Goal: Task Accomplishment & Management: Manage account settings

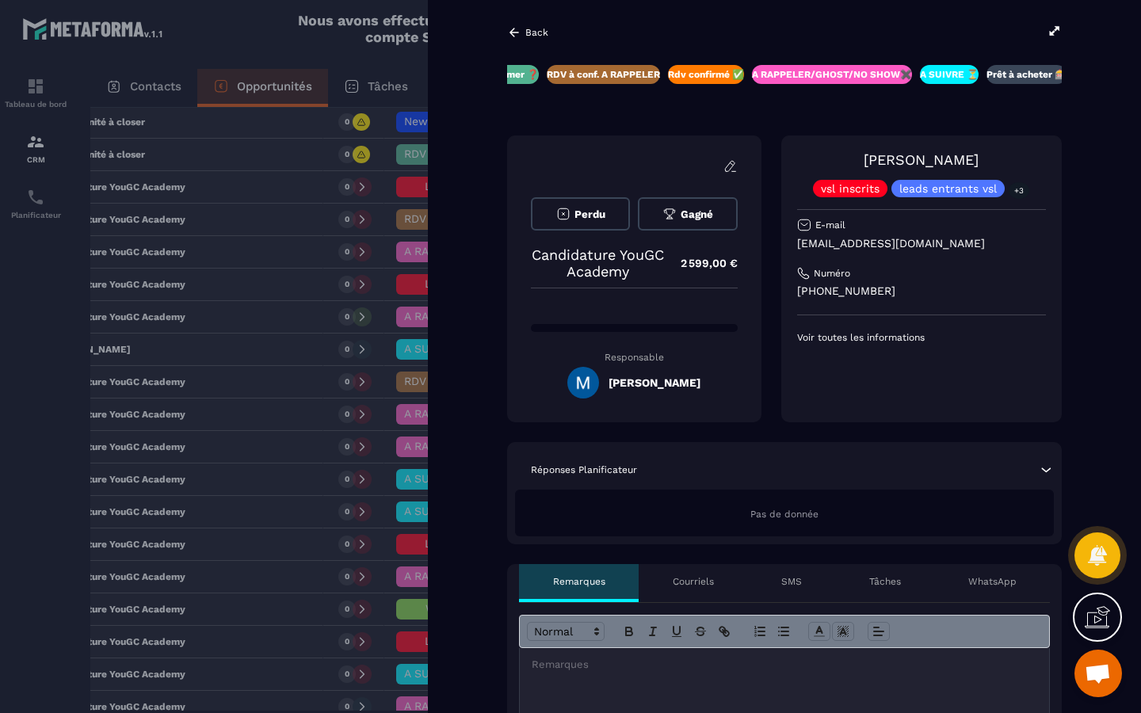
click at [512, 35] on icon at bounding box center [514, 32] width 10 height 9
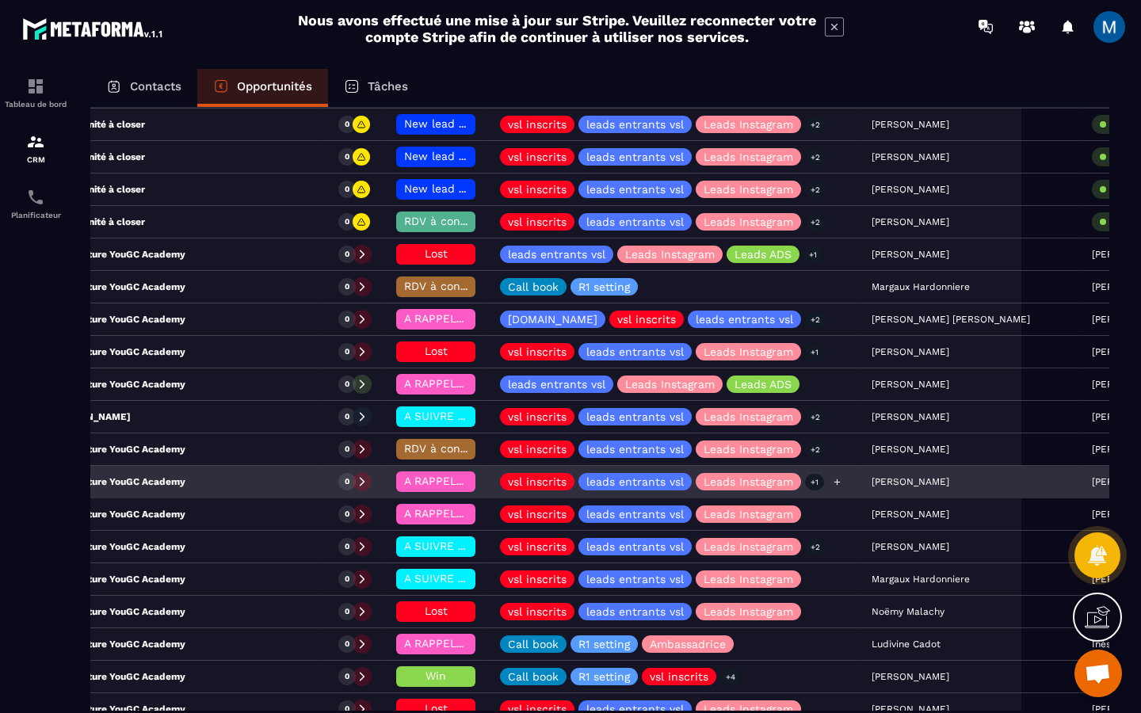
scroll to position [1160, 0]
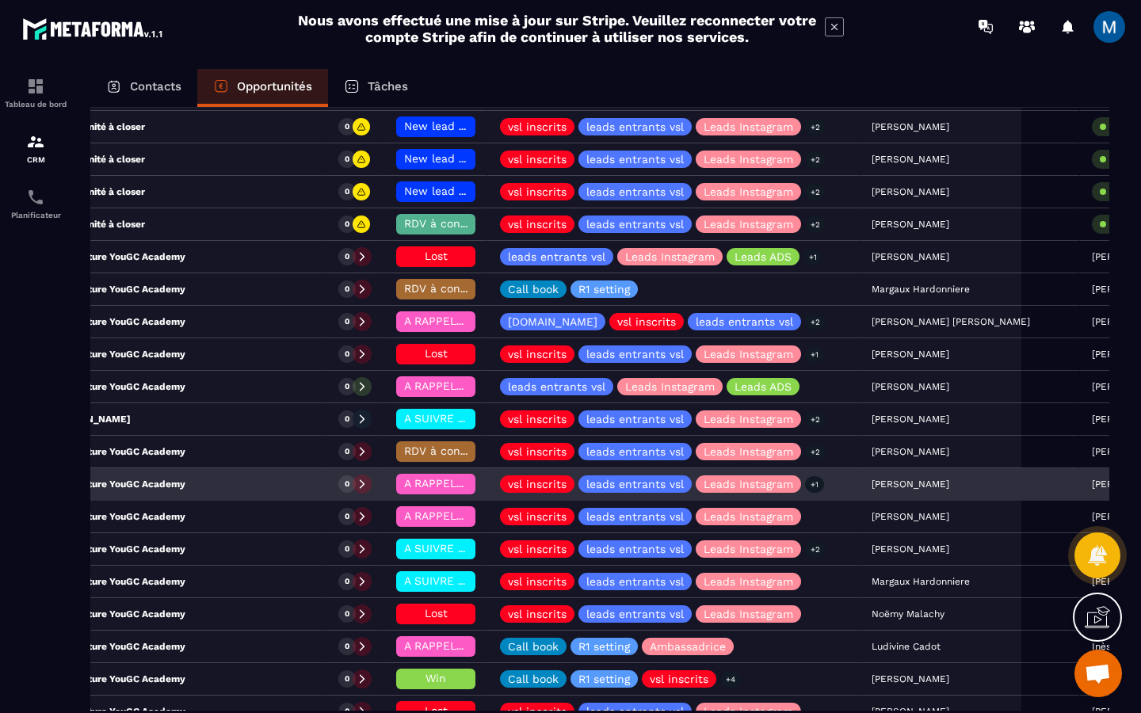
click at [404, 484] on span "A RAPPELER/GHOST/NO SHOW✖️" at bounding box center [493, 483] width 179 height 13
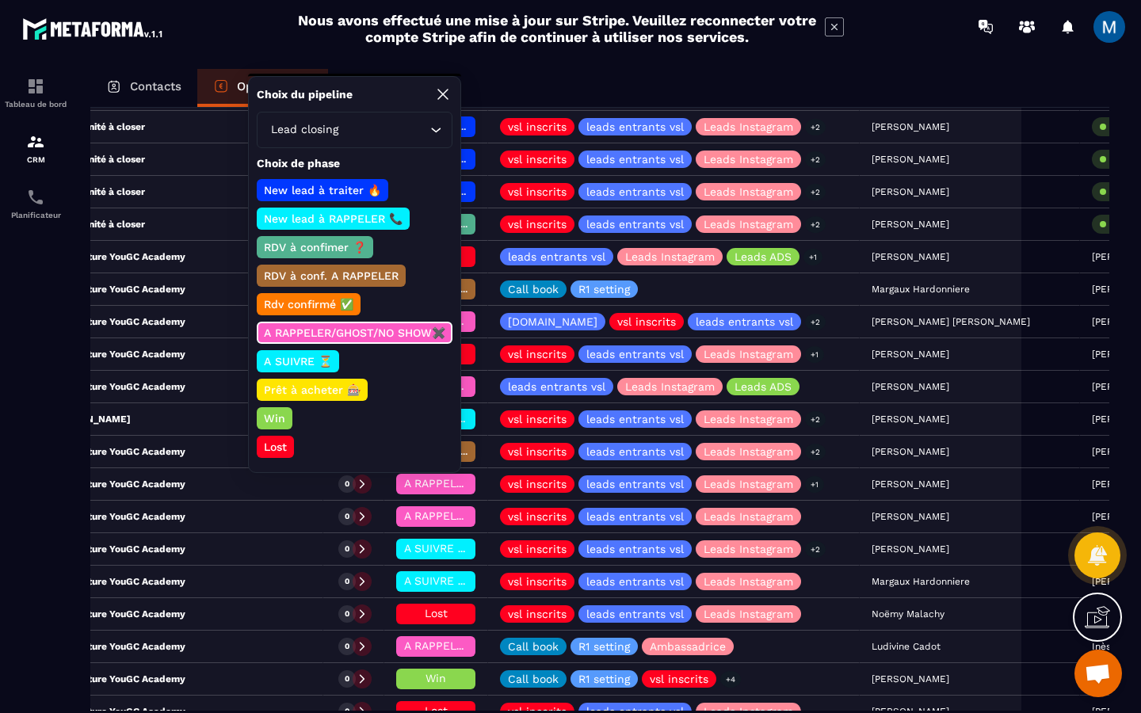
click at [284, 448] on p "Lost" at bounding box center [275, 447] width 28 height 16
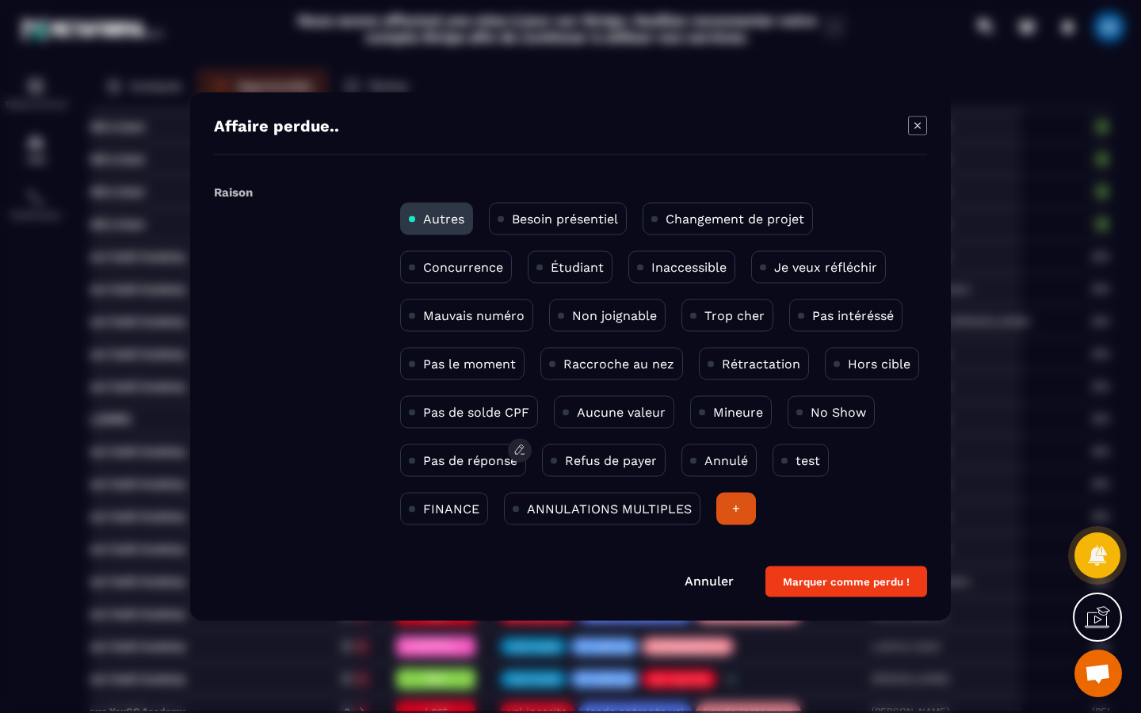
click at [478, 461] on p "Pas de réponse" at bounding box center [470, 460] width 94 height 15
click at [873, 583] on button "Marquer comme perdu !" at bounding box center [846, 581] width 162 height 31
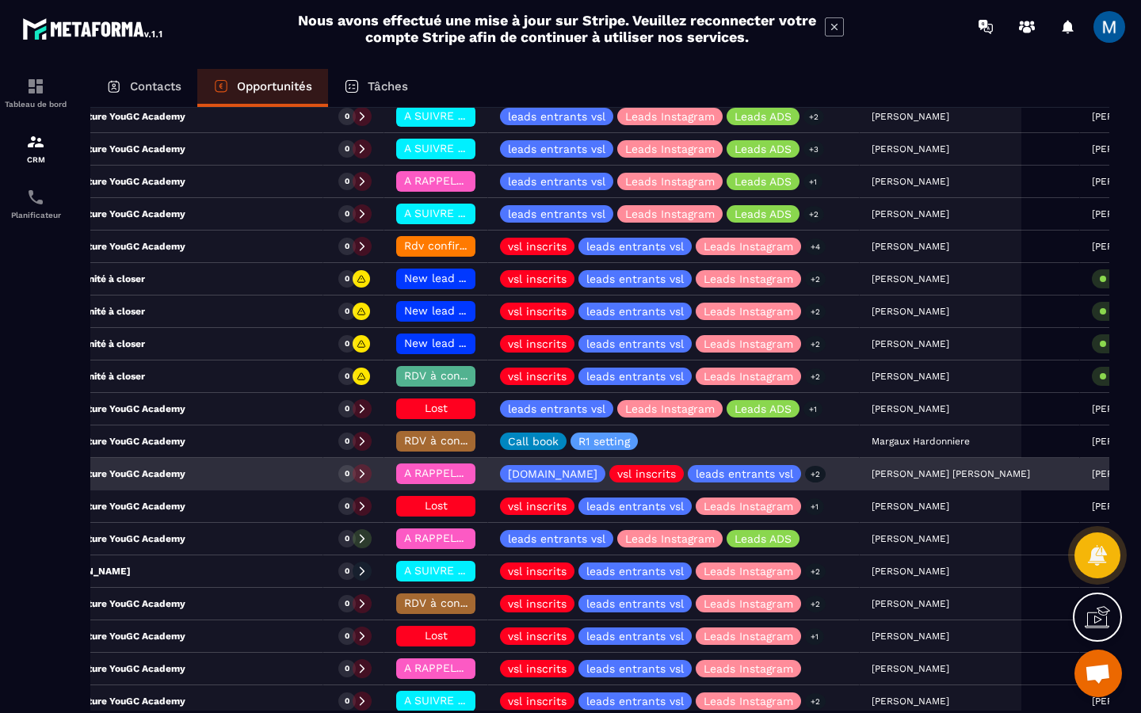
scroll to position [1006, 0]
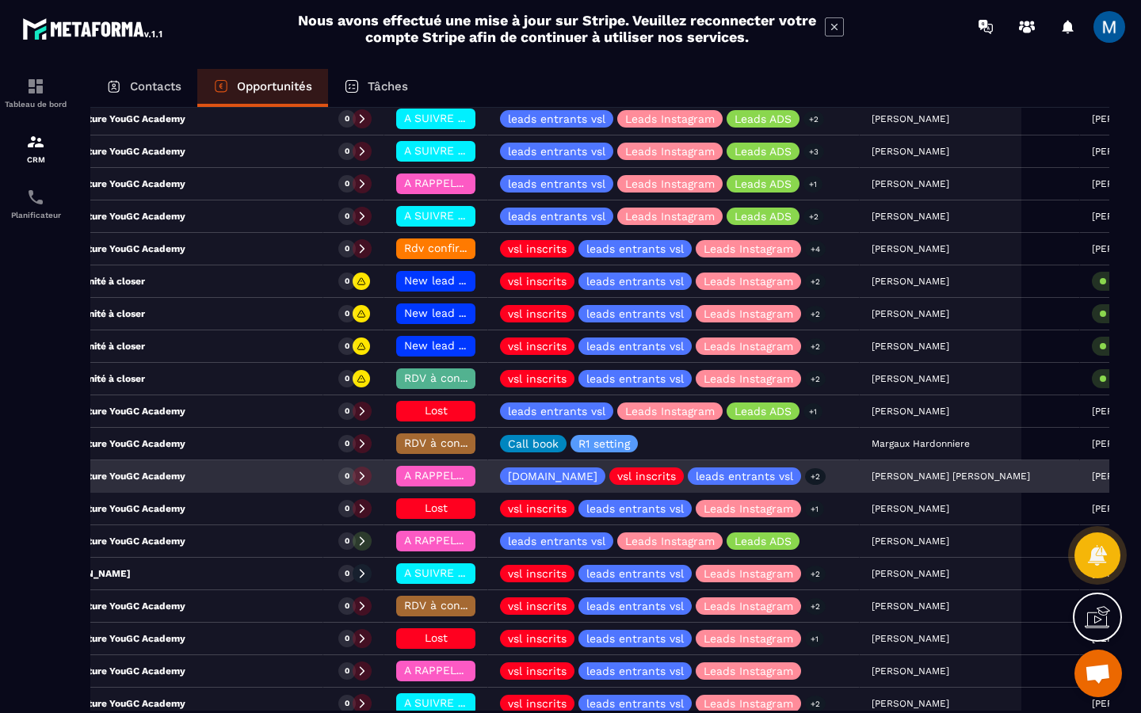
click at [404, 473] on span "A RAPPELER/GHOST/NO SHOW✖️" at bounding box center [493, 475] width 179 height 13
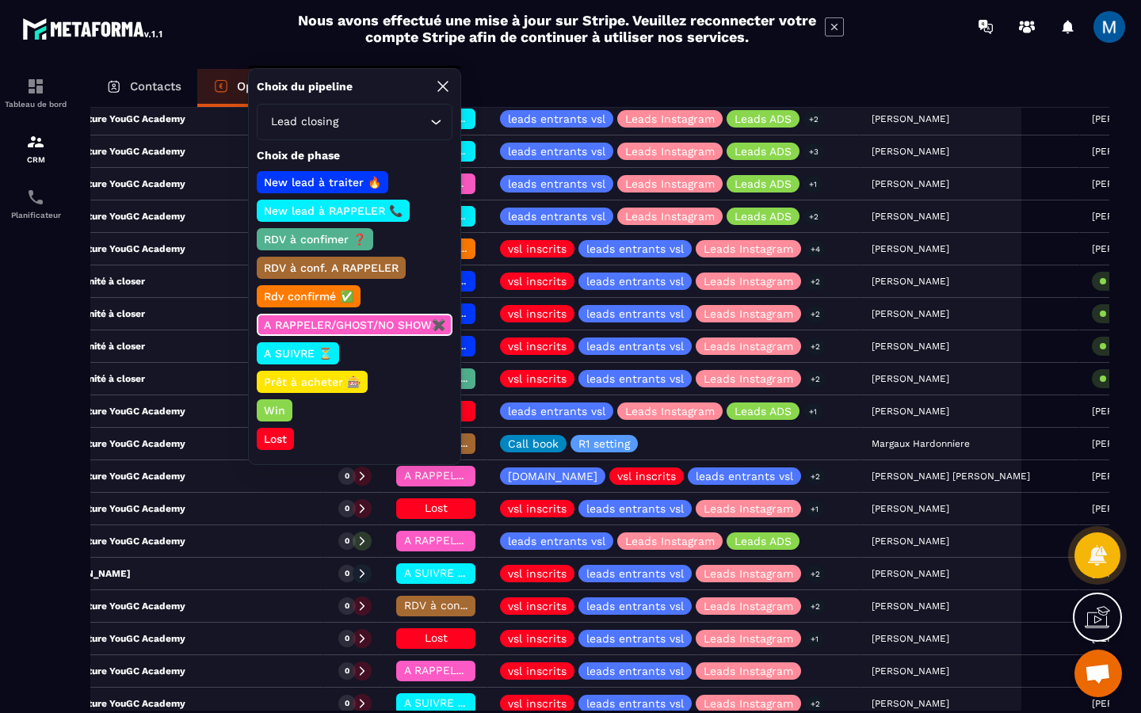
click at [286, 433] on p "Lost" at bounding box center [275, 439] width 28 height 16
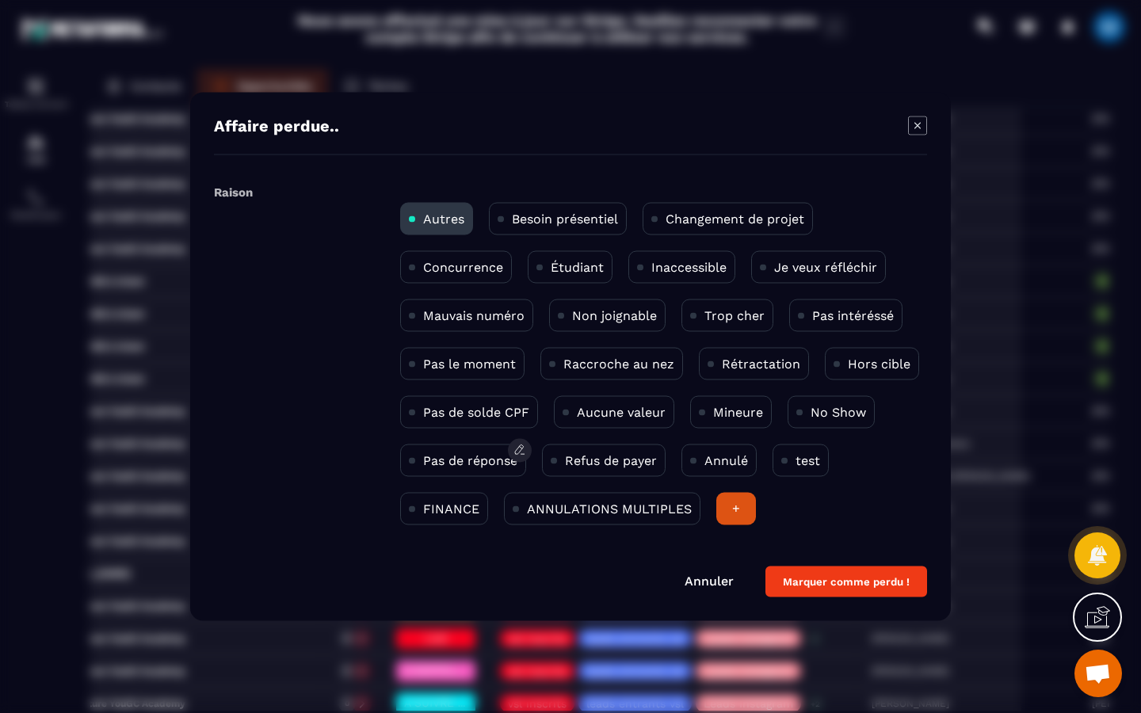
click at [474, 463] on p "Pas de réponse" at bounding box center [470, 460] width 94 height 15
click at [874, 577] on button "Marquer comme perdu !" at bounding box center [846, 581] width 162 height 31
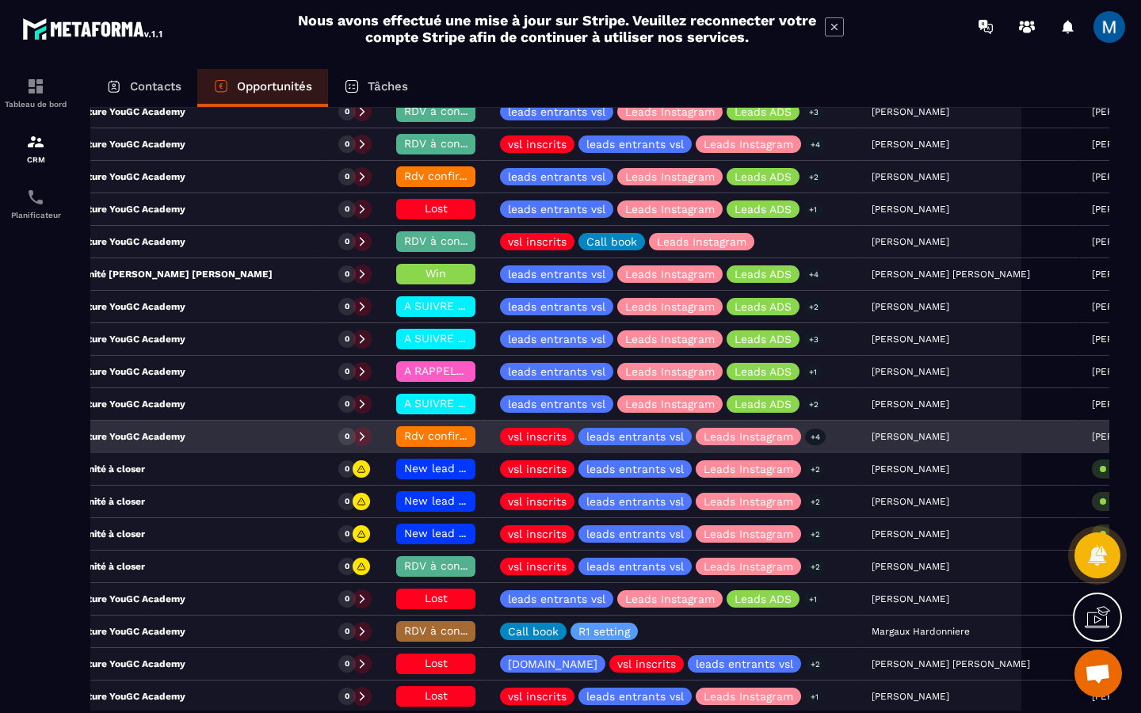
scroll to position [801, 0]
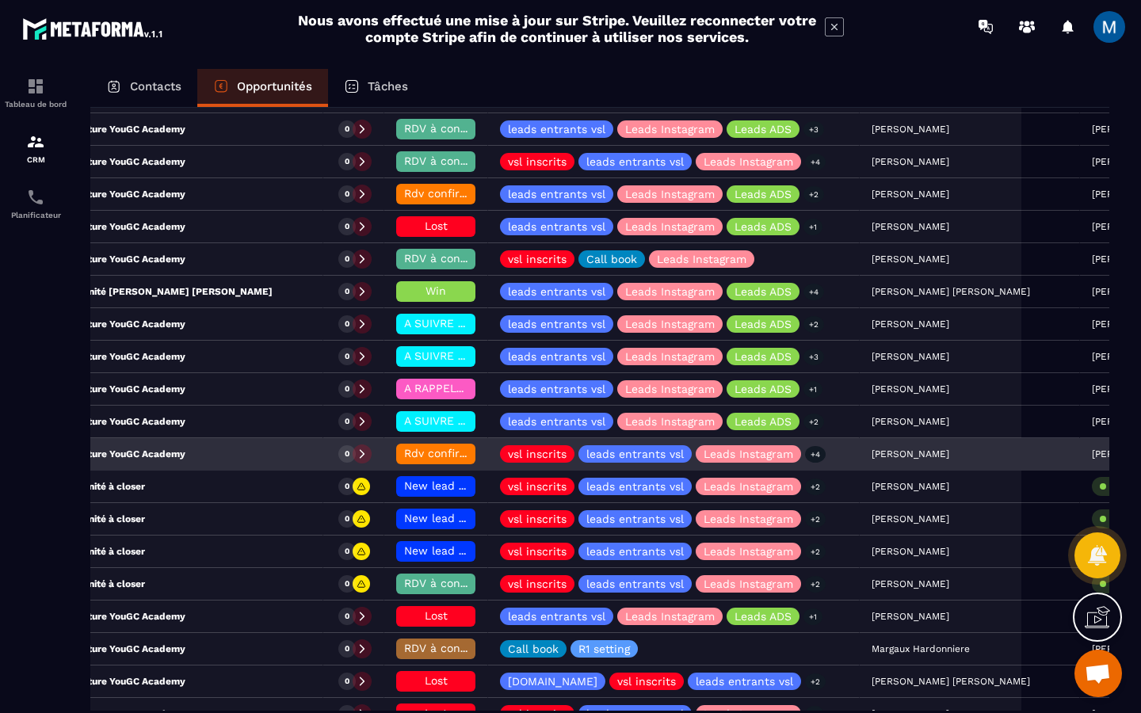
click at [404, 454] on span "Rdv confirmé ✅" at bounding box center [448, 453] width 89 height 13
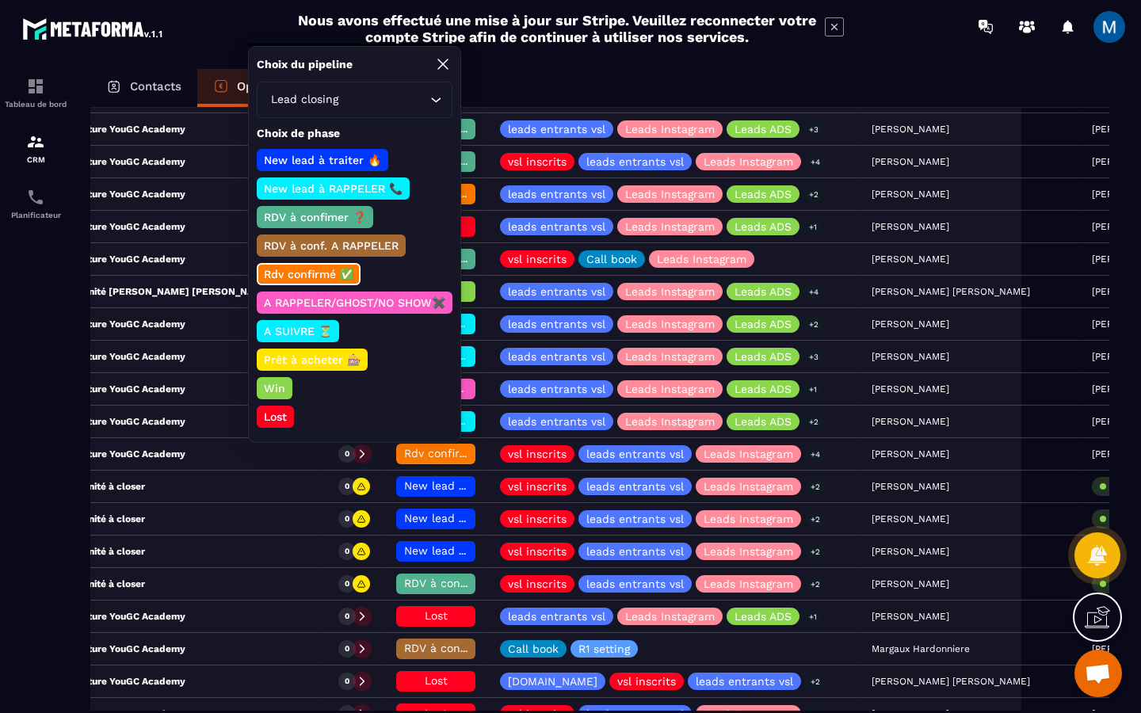
click at [317, 331] on p "A SUIVRE ⏳" at bounding box center [297, 331] width 73 height 16
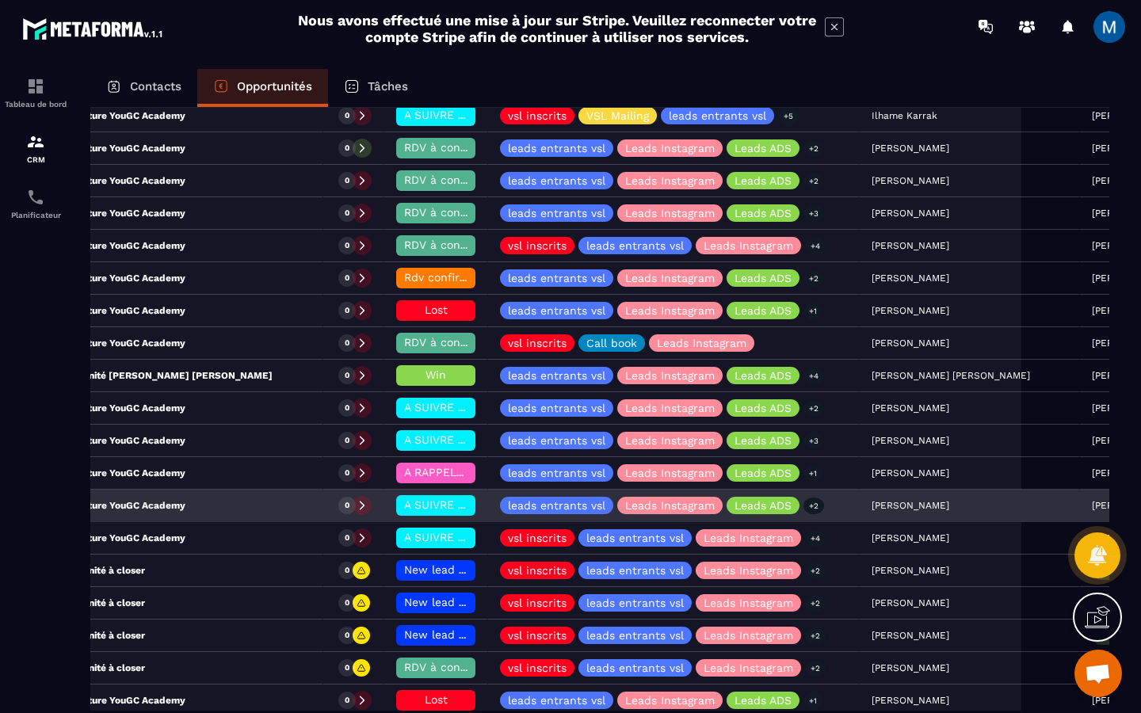
scroll to position [710, 0]
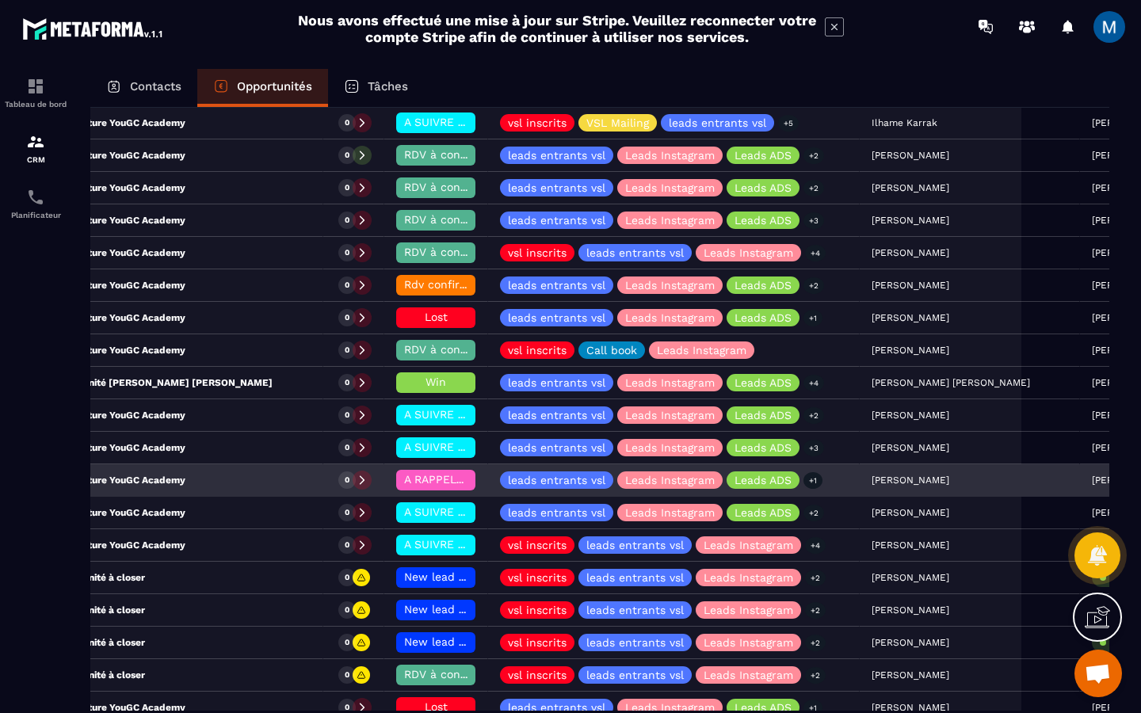
click at [238, 480] on div "Candidature YouGC Academy" at bounding box center [170, 481] width 305 height 32
